Goal: Task Accomplishment & Management: Use online tool/utility

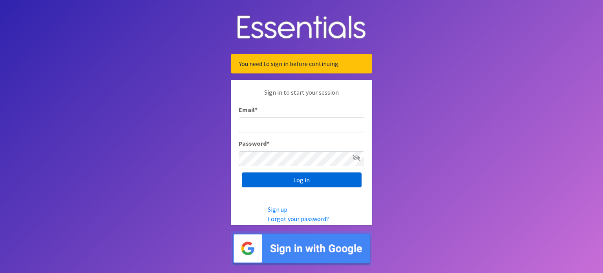
type input "[EMAIL_ADDRESS][DOMAIN_NAME]"
click at [295, 177] on input "Log in" at bounding box center [302, 179] width 120 height 15
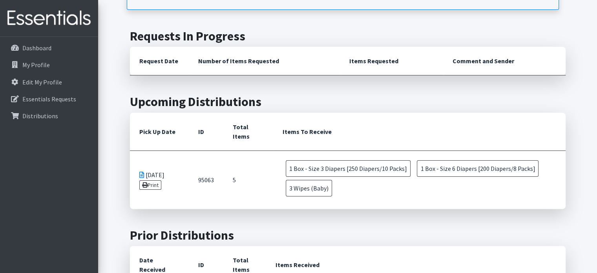
scroll to position [182, 0]
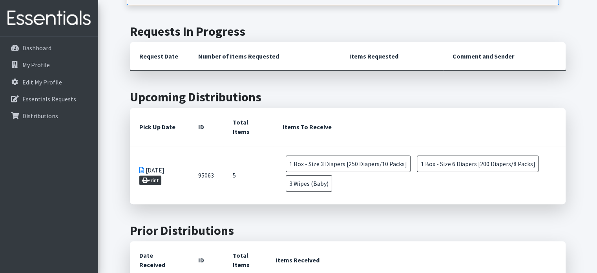
click at [154, 179] on link "Print" at bounding box center [150, 179] width 22 height 9
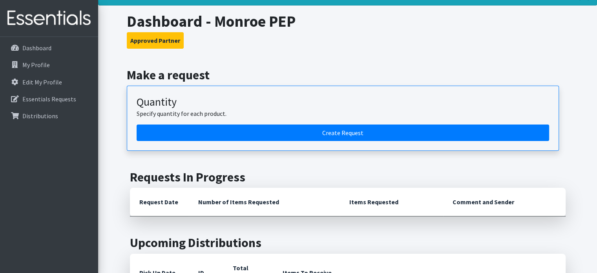
scroll to position [0, 0]
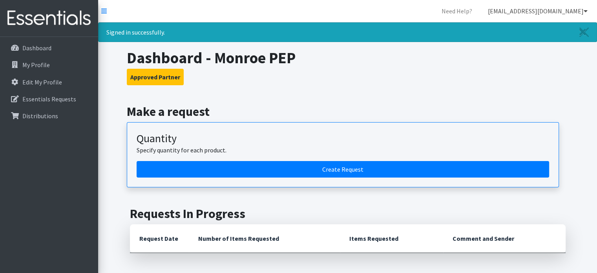
click at [586, 11] on icon at bounding box center [586, 11] width 4 height 6
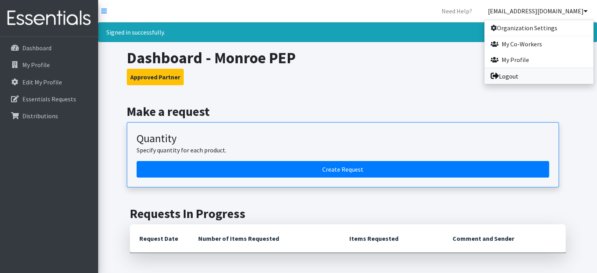
click at [510, 75] on link "Logout" at bounding box center [538, 76] width 109 height 16
